Goal: Task Accomplishment & Management: Use online tool/utility

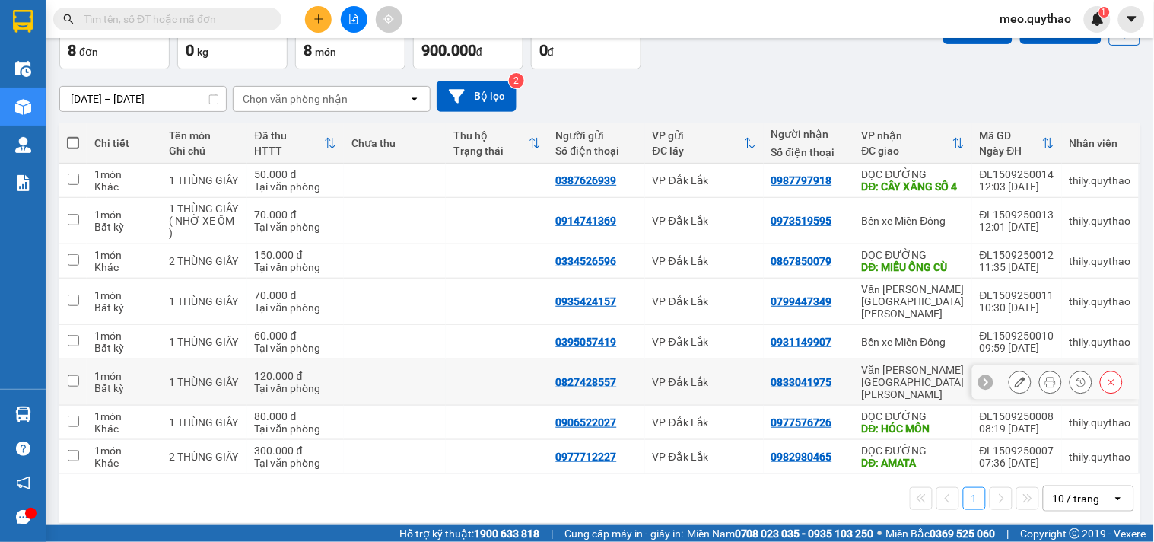
scroll to position [92, 0]
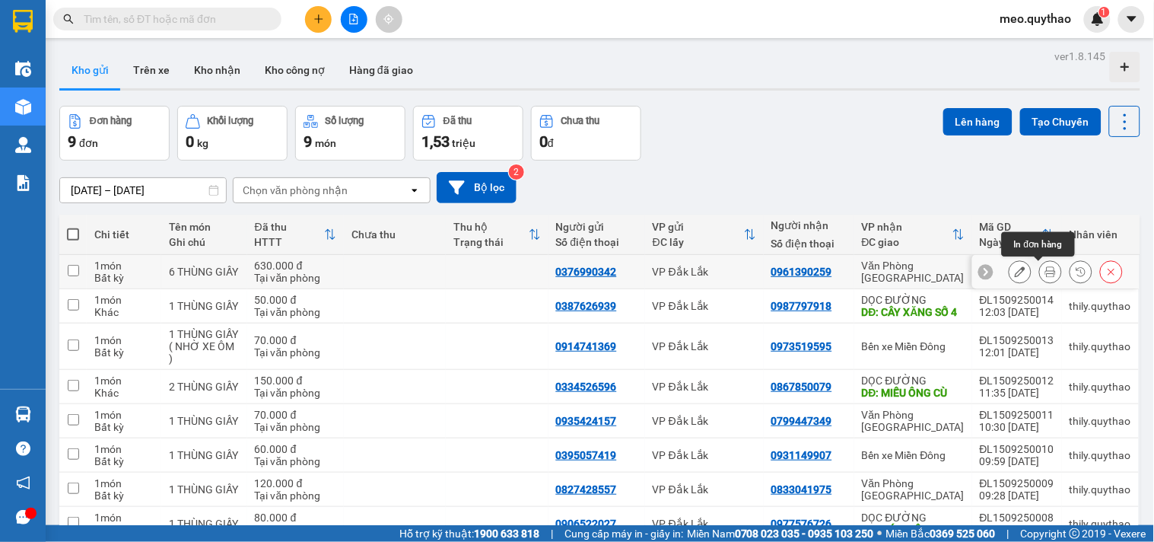
click at [1045, 272] on icon at bounding box center [1050, 271] width 11 height 11
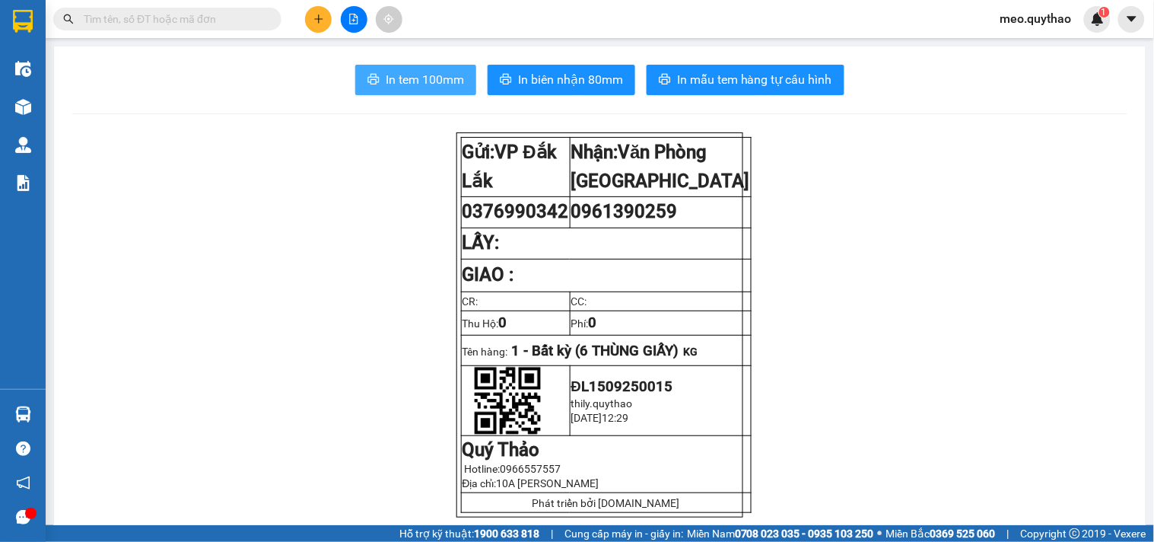
click at [450, 69] on button "In tem 100mm" at bounding box center [415, 80] width 121 height 30
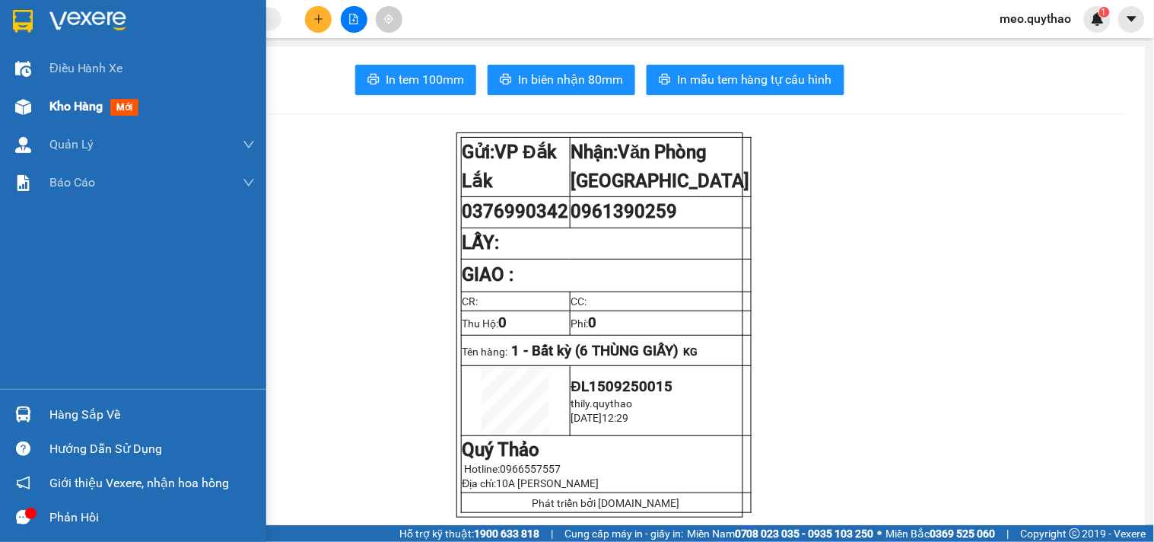
click at [103, 115] on div "Kho hàng mới" at bounding box center [96, 106] width 95 height 19
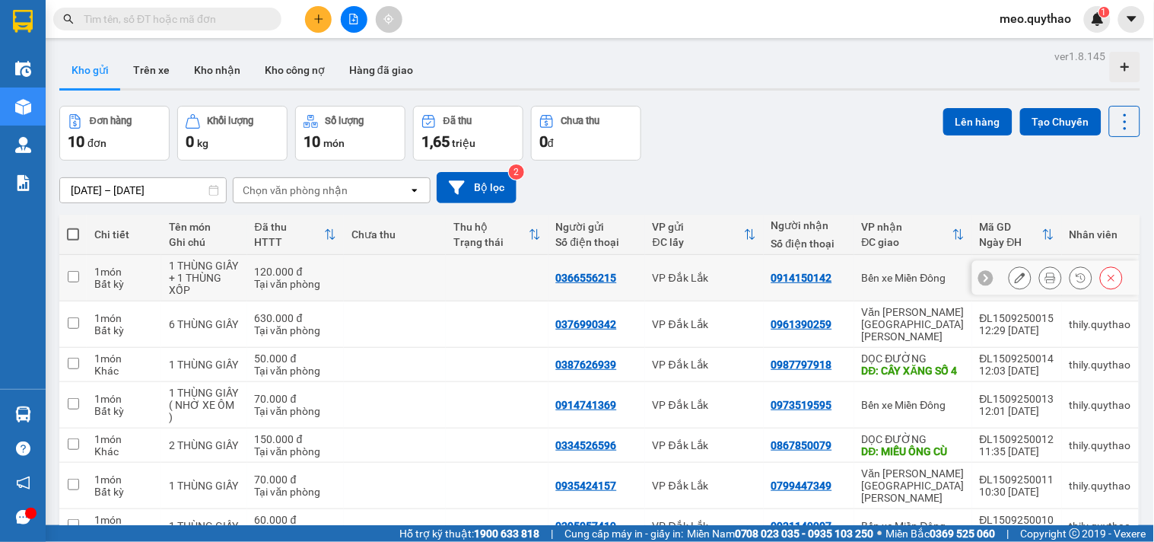
click at [1045, 279] on icon at bounding box center [1050, 277] width 11 height 11
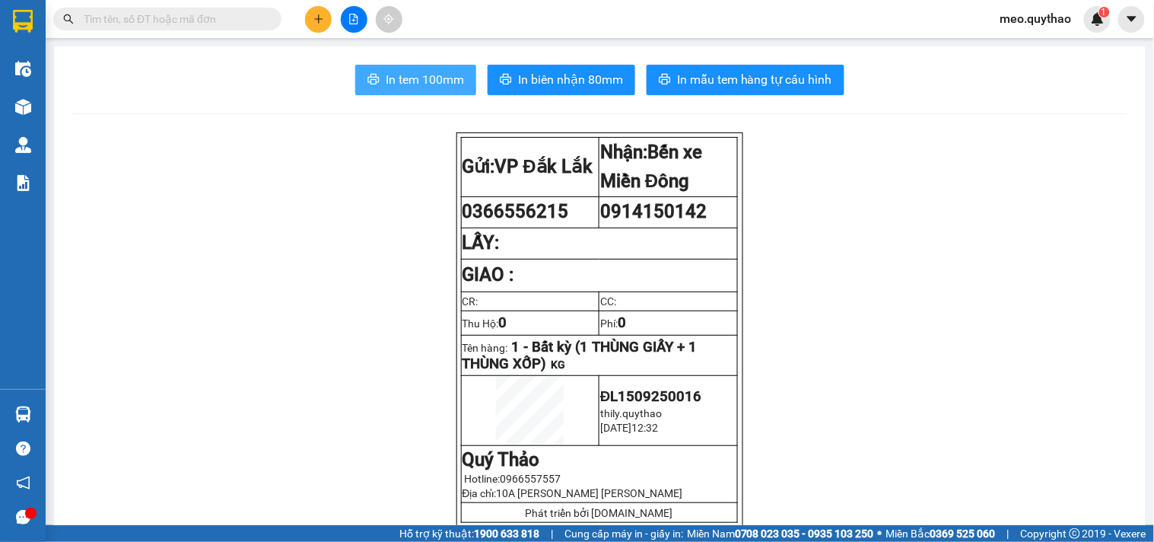
click at [405, 72] on span "In tem 100mm" at bounding box center [425, 79] width 78 height 19
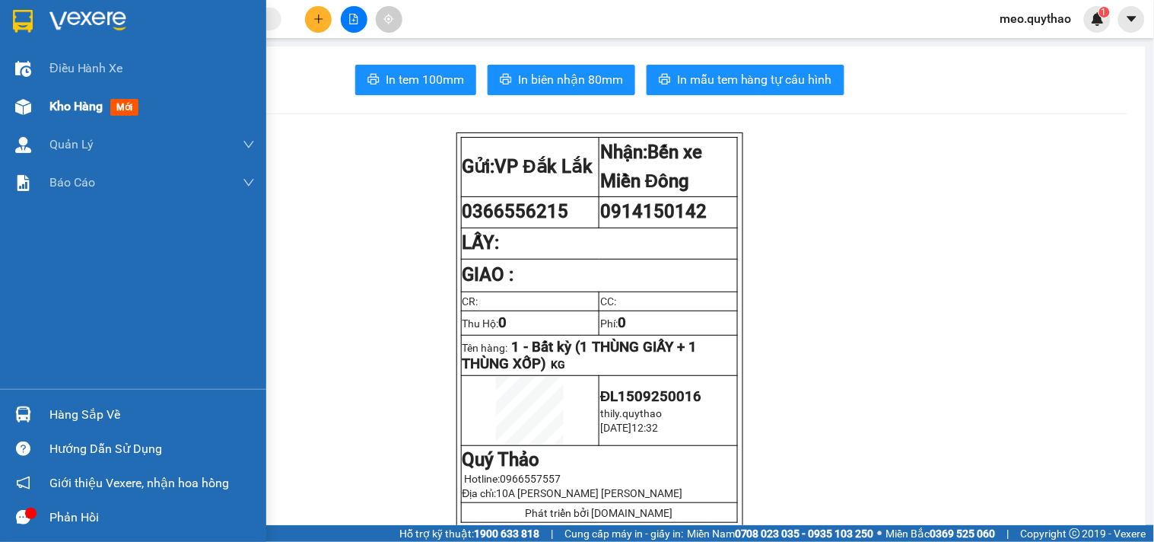
click at [53, 87] on div "Kho hàng mới" at bounding box center [151, 106] width 205 height 38
